Goal: Task Accomplishment & Management: Use online tool/utility

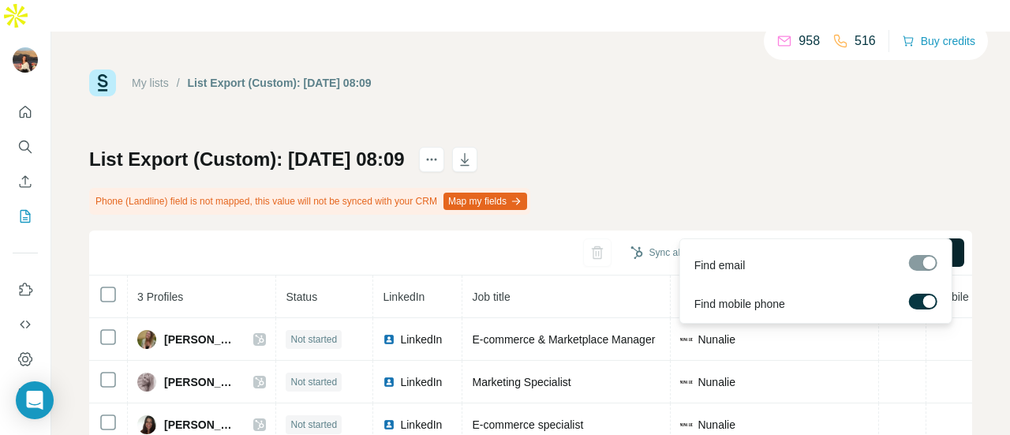
click at [804, 244] on span "Find all emails & mobiles (3)" at bounding box center [873, 252] width 139 height 16
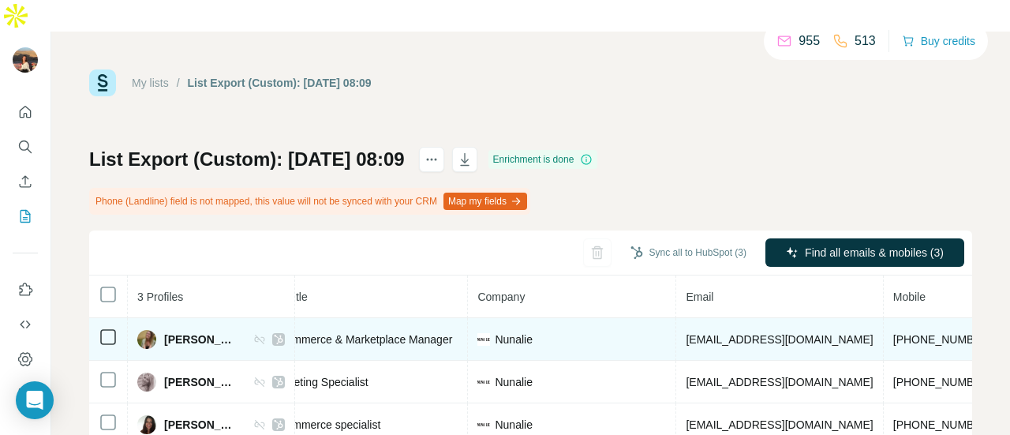
scroll to position [0, 222]
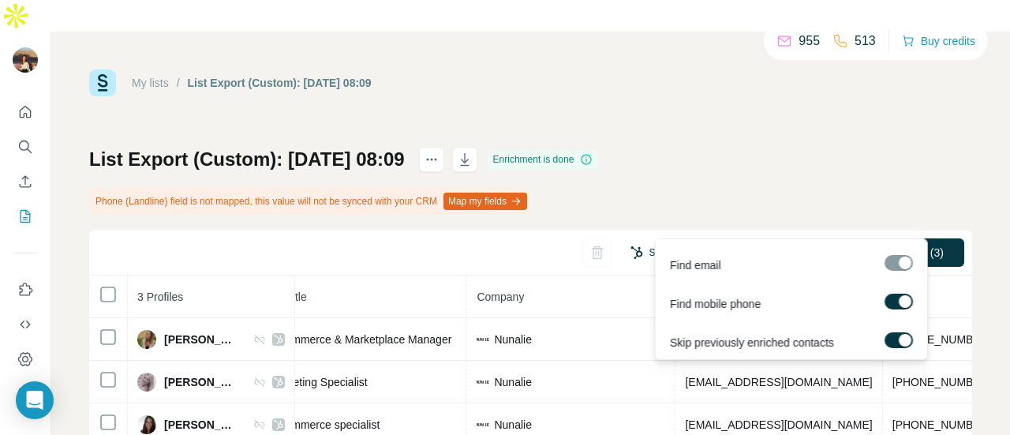
drag, startPoint x: 863, startPoint y: 232, endPoint x: 691, endPoint y: 213, distance: 173.0
click at [691, 230] on div "Sync all to HubSpot (3) Find all emails & mobiles (3)" at bounding box center [530, 252] width 883 height 45
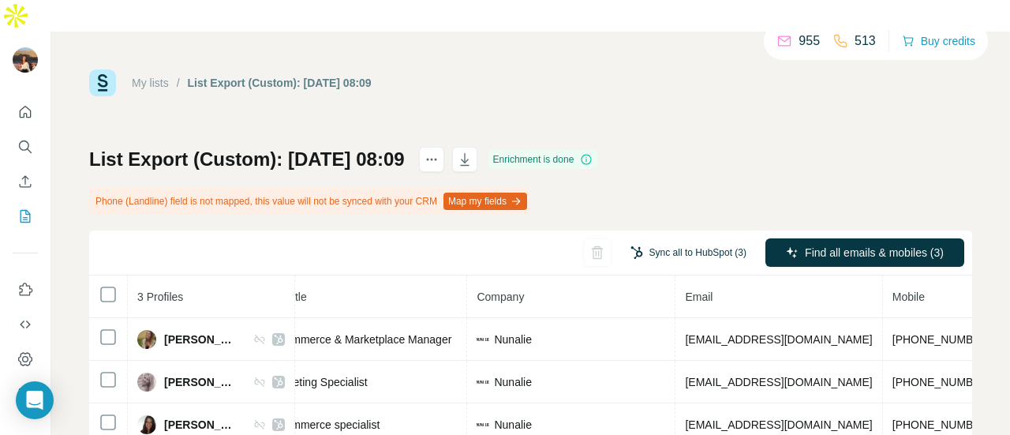
click at [691, 241] on button "Sync all to HubSpot (3)" at bounding box center [688, 253] width 138 height 24
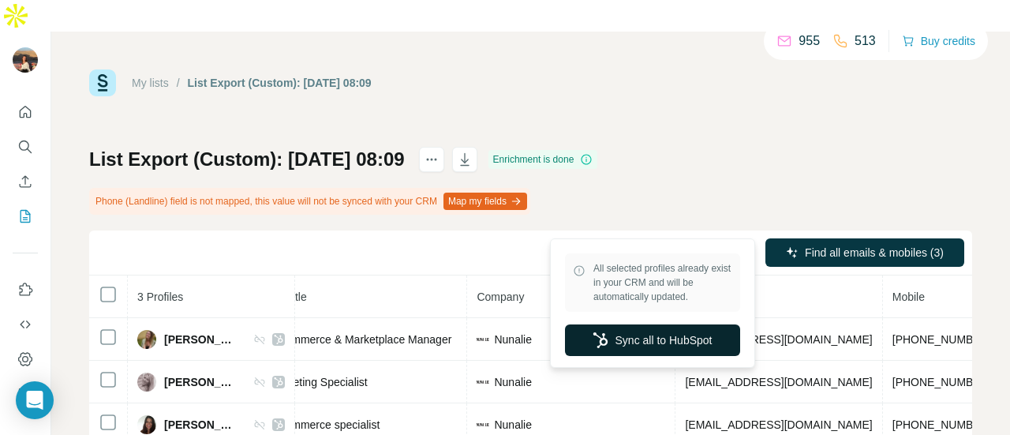
click at [636, 337] on button "Sync all to HubSpot" at bounding box center [652, 340] width 175 height 32
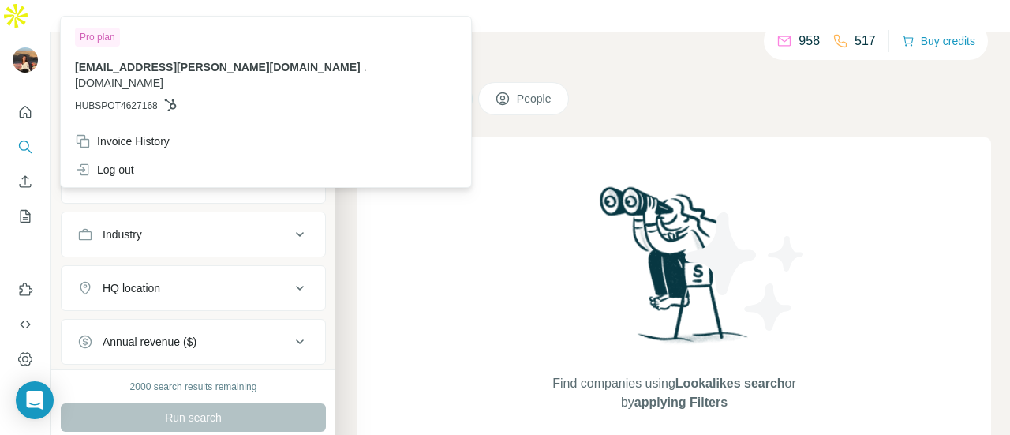
click at [35, 47] on img at bounding box center [25, 59] width 25 height 25
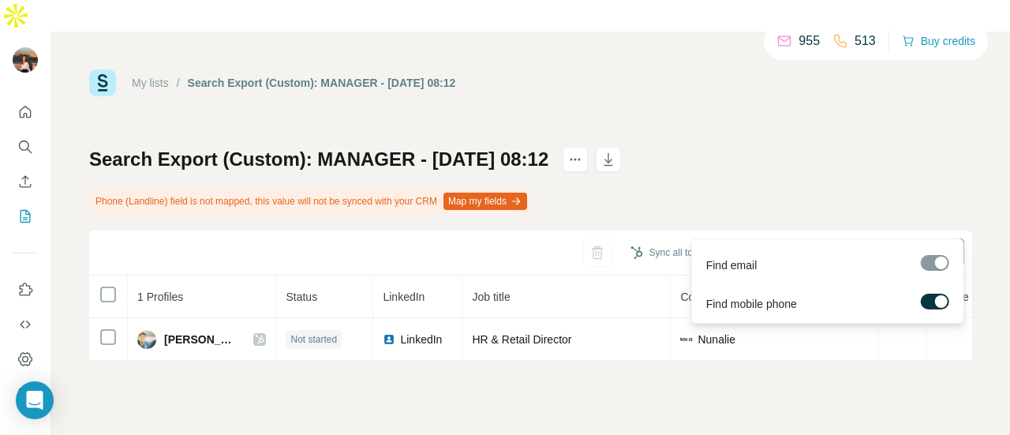
click at [837, 244] on span "Find all emails & mobiles (1)" at bounding box center [873, 252] width 139 height 16
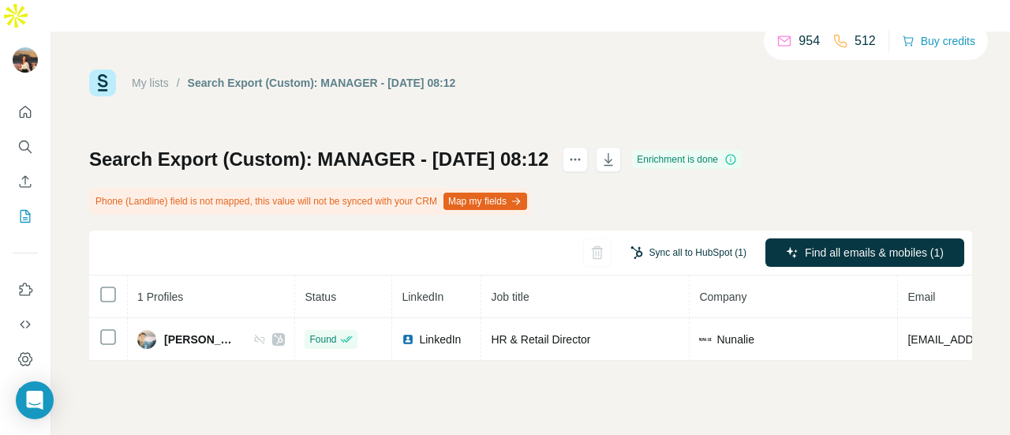
click at [683, 241] on button "Sync all to HubSpot (1)" at bounding box center [688, 253] width 138 height 24
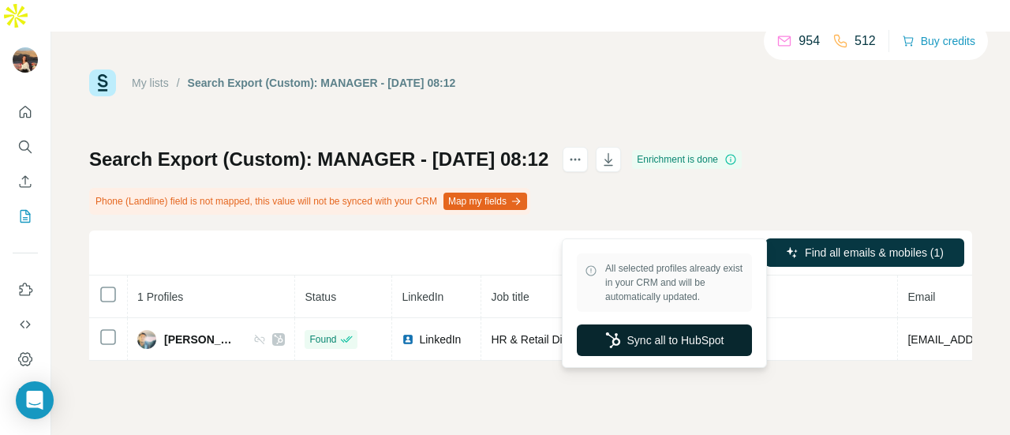
click at [605, 332] on icon "button" at bounding box center [612, 340] width 14 height 16
